Goal: Navigation & Orientation: Find specific page/section

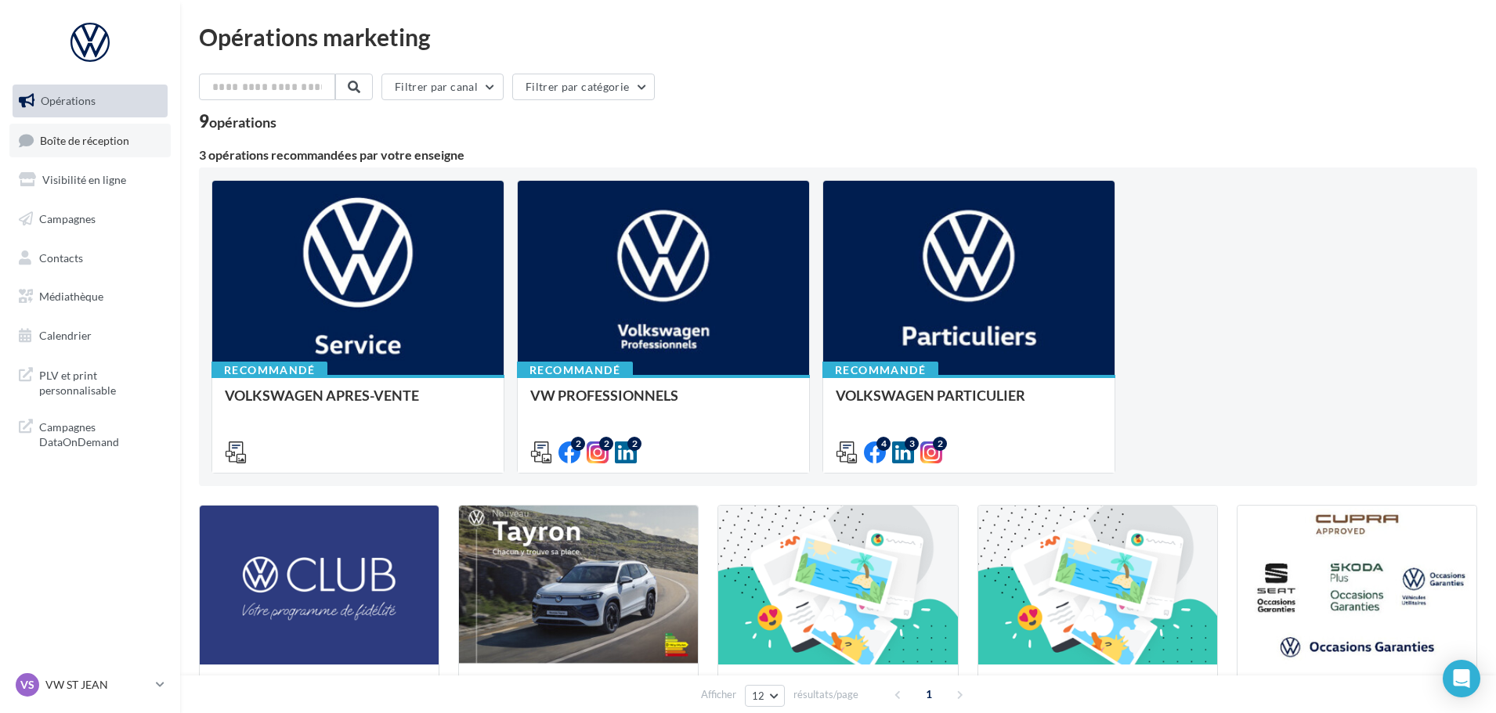
click at [104, 142] on span "Boîte de réception" at bounding box center [84, 139] width 89 height 13
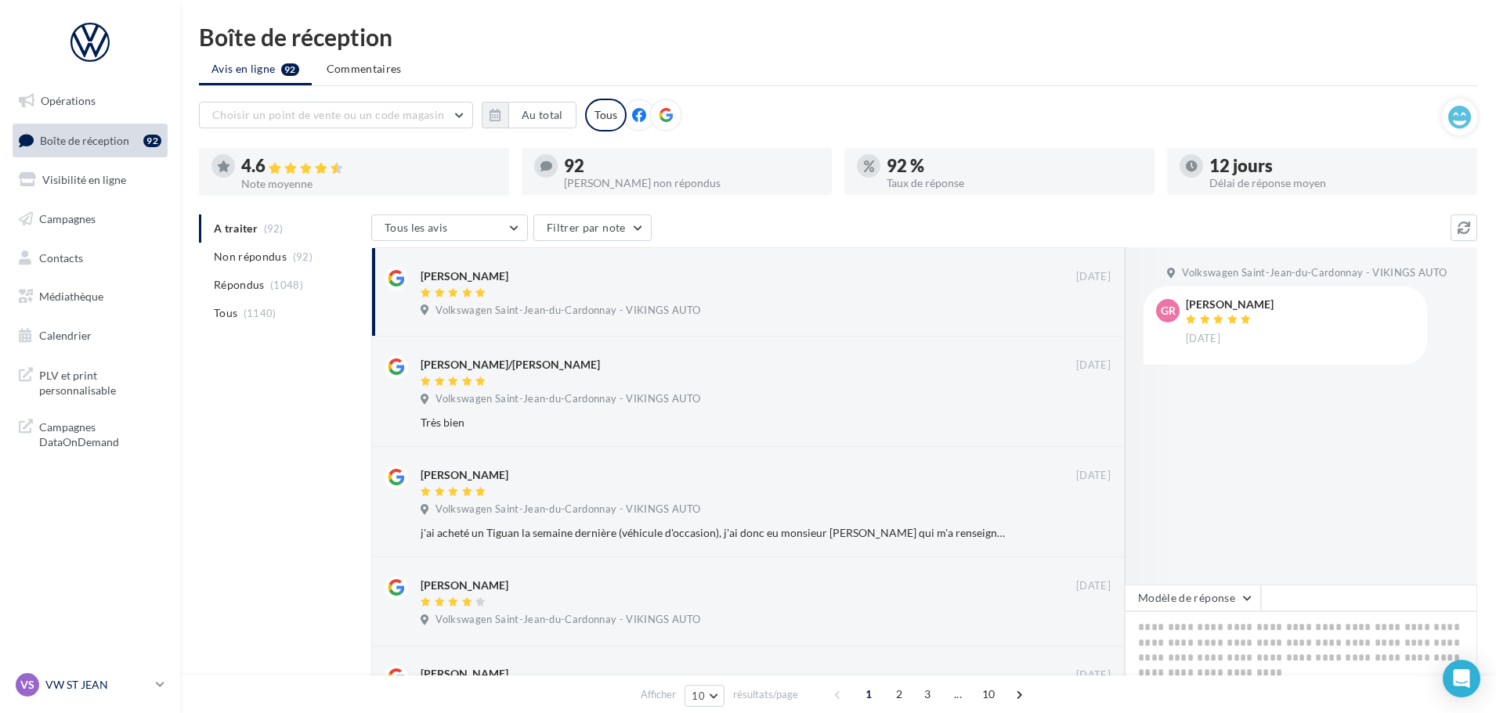
click at [109, 687] on p "VW ST JEAN" at bounding box center [97, 685] width 104 height 16
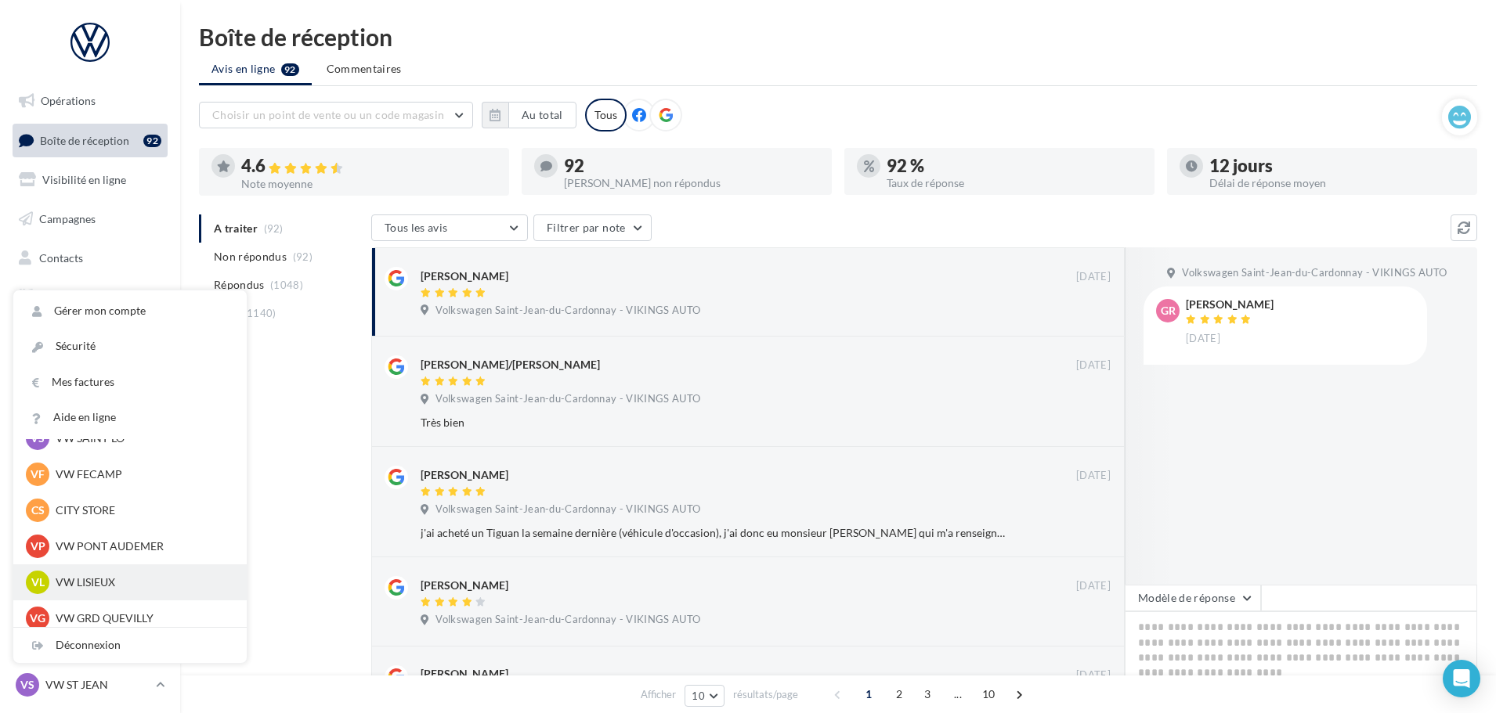
scroll to position [235, 0]
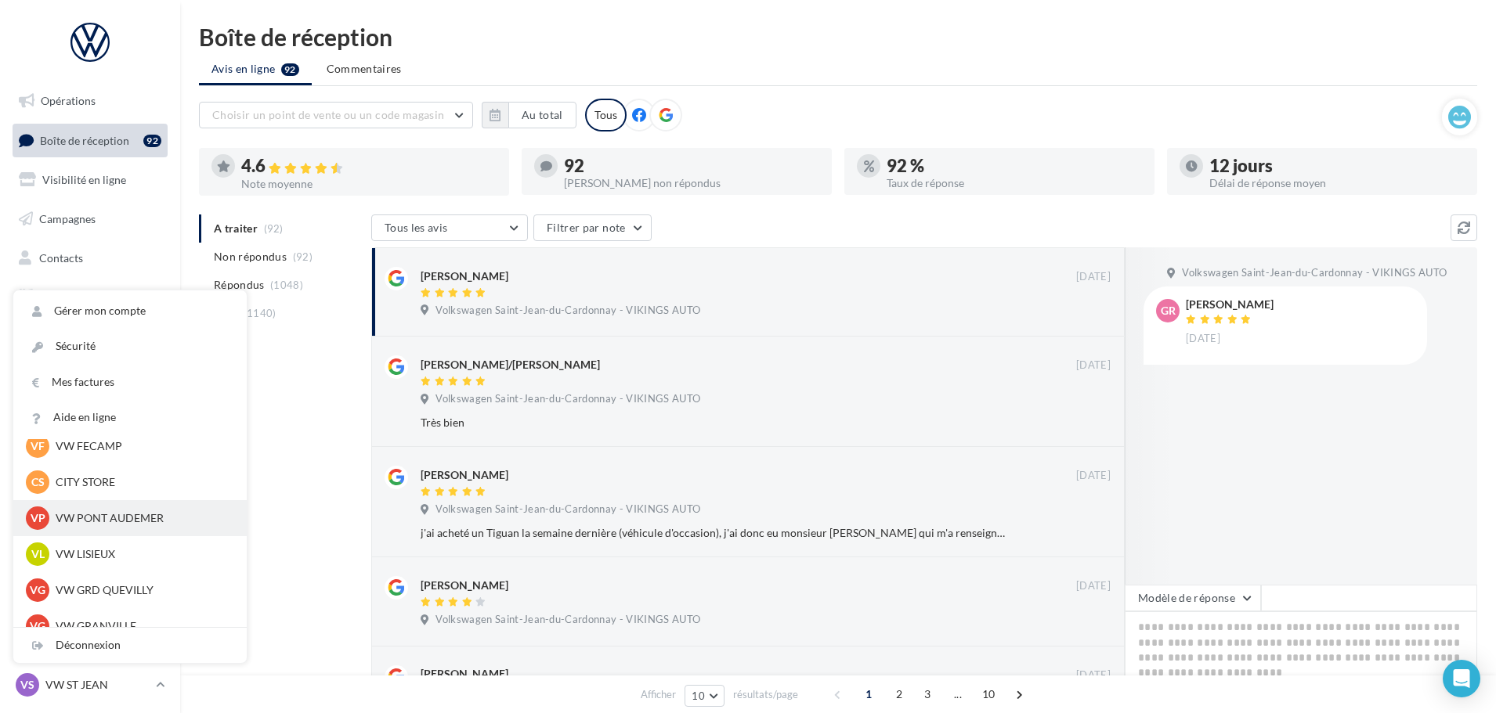
click at [107, 511] on p "VW PONT AUDEMER" at bounding box center [142, 519] width 172 height 16
